Goal: Task Accomplishment & Management: Manage account settings

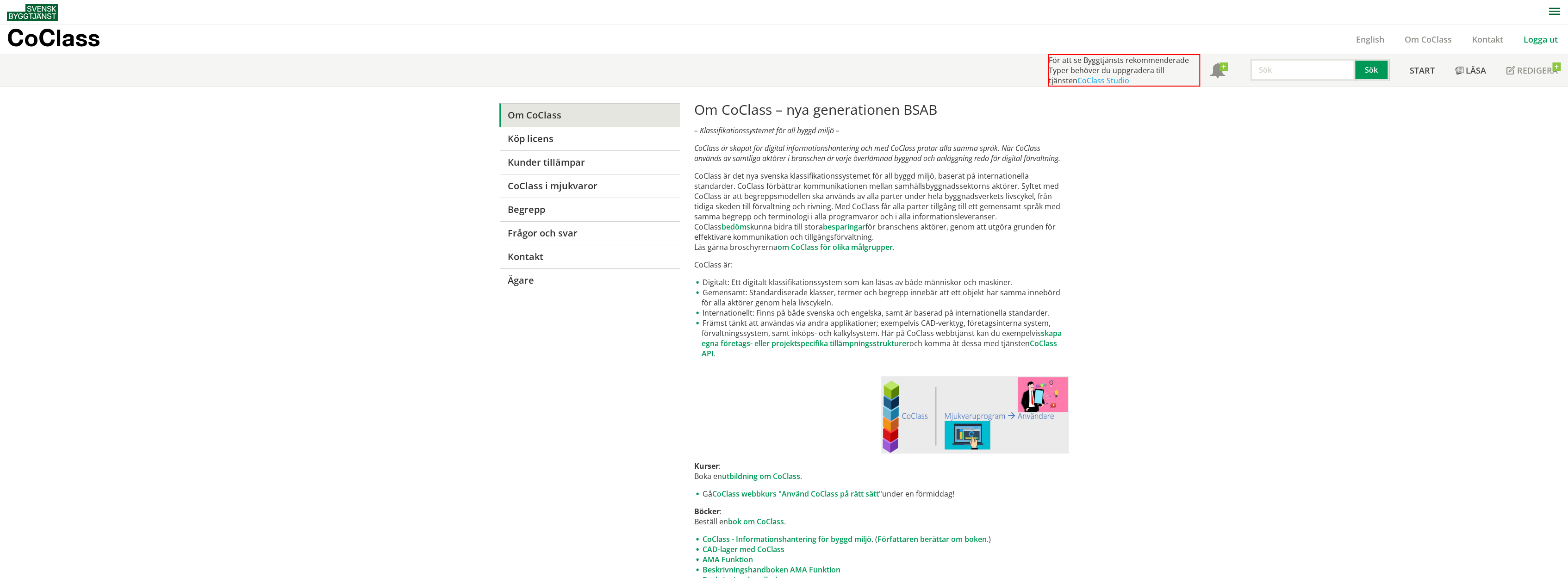
click at [1543, 38] on link "Logga ut" at bounding box center [1541, 39] width 55 height 11
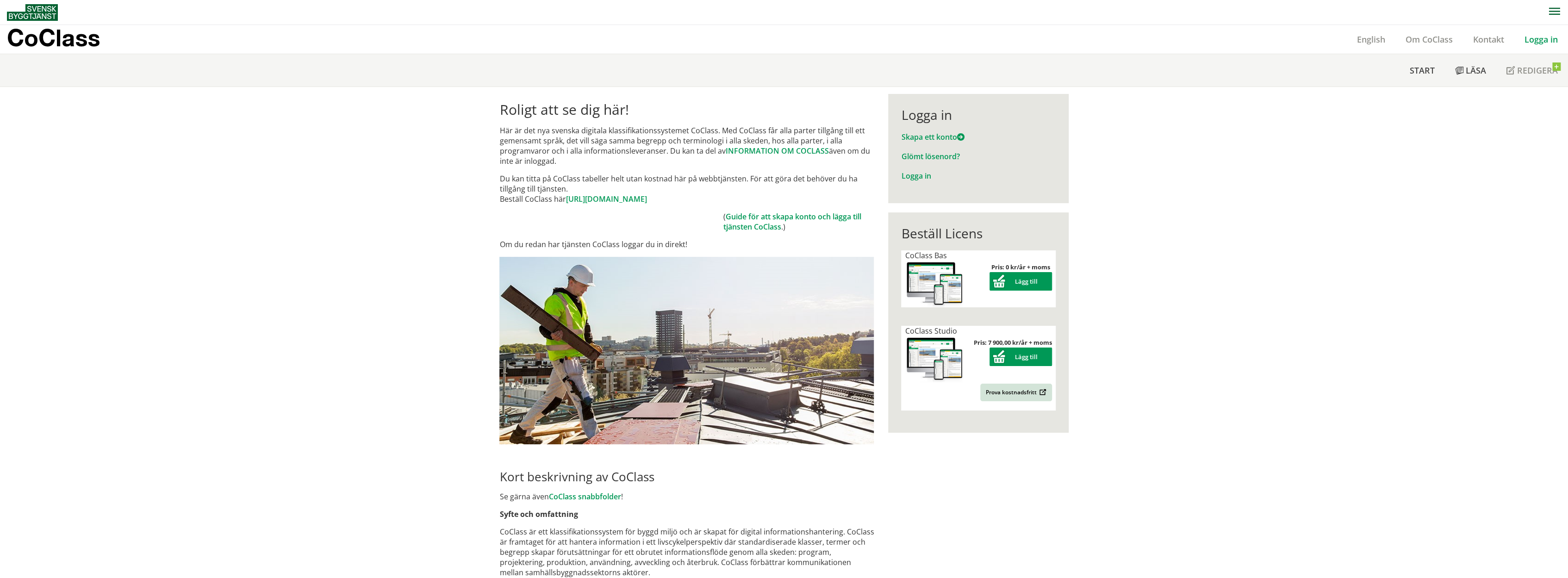
click at [1553, 38] on link "Logga in" at bounding box center [1541, 39] width 54 height 11
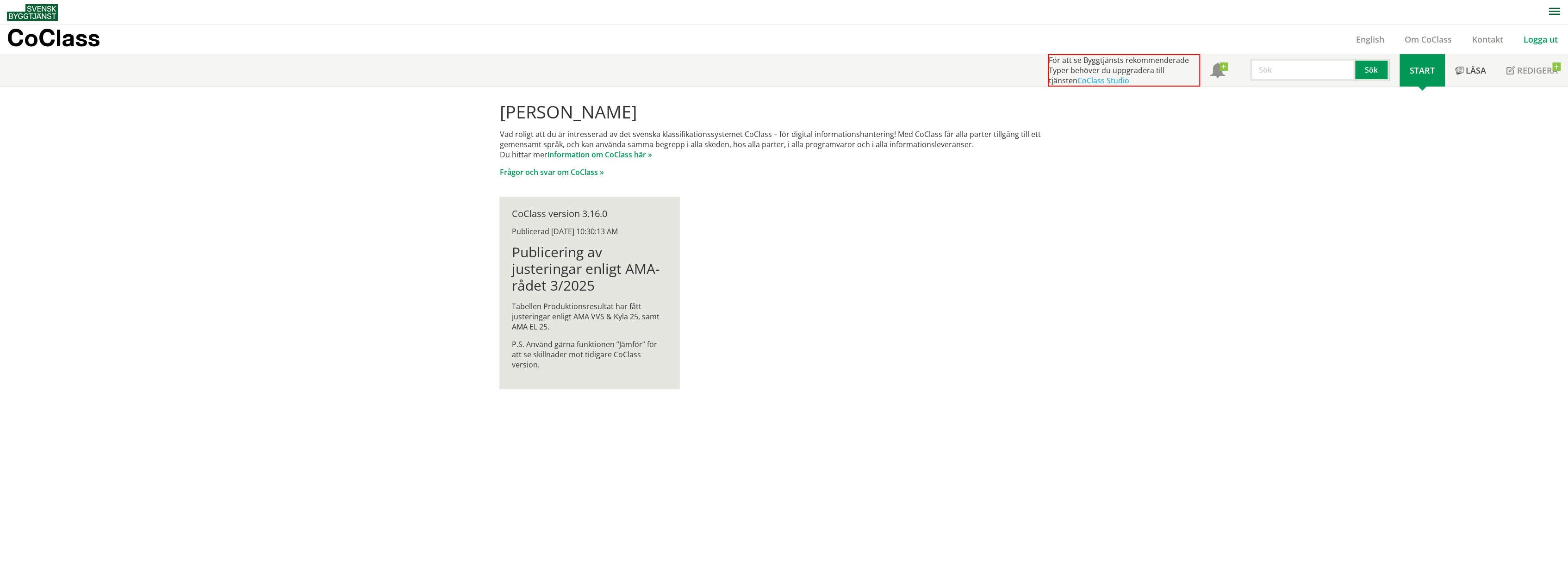
click at [1543, 35] on link "Logga ut" at bounding box center [1541, 39] width 55 height 11
